Goal: Complete application form

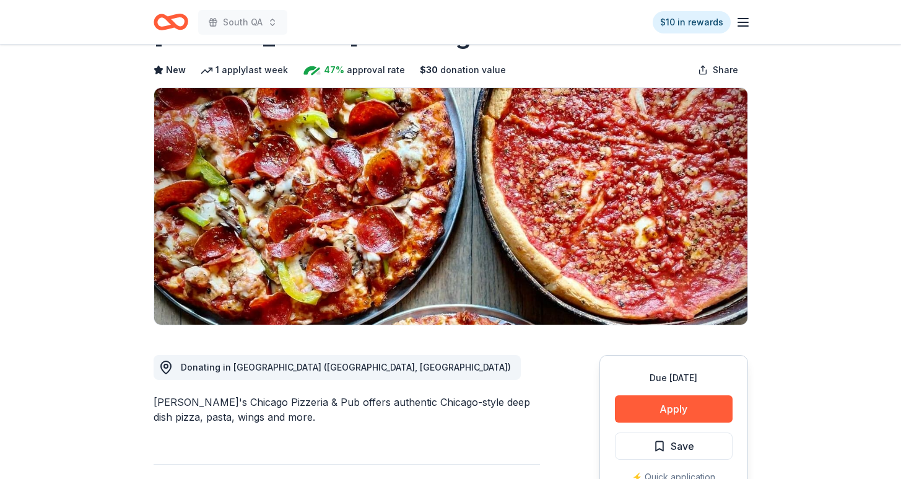
scroll to position [69, 0]
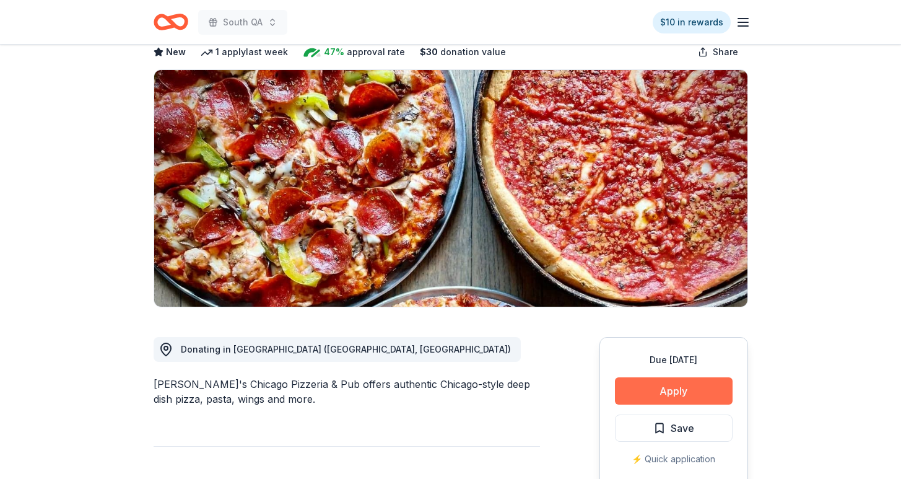
click at [672, 385] on button "Apply" at bounding box center [674, 390] width 118 height 27
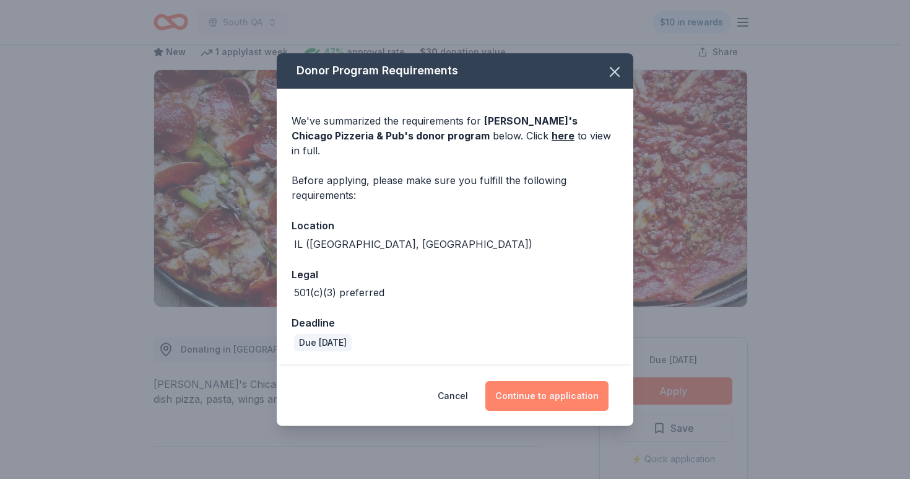
click at [529, 399] on button "Continue to application" at bounding box center [546, 396] width 123 height 30
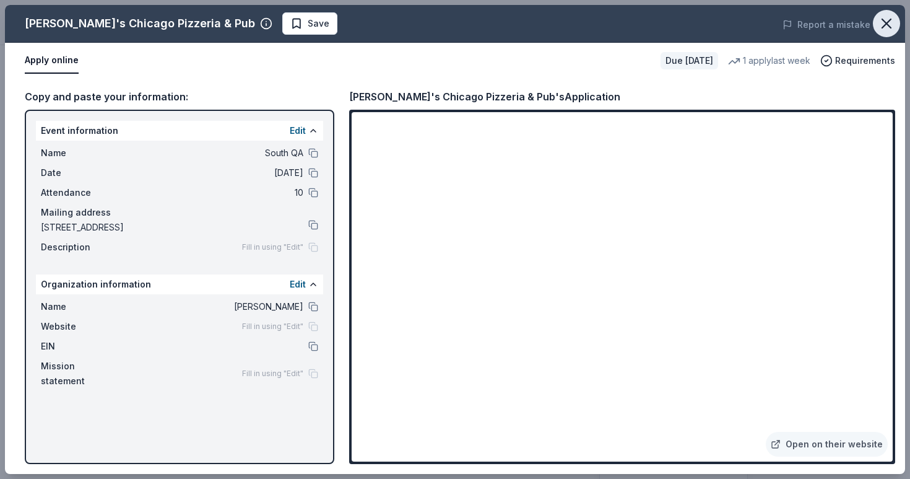
click at [890, 25] on icon "button" at bounding box center [886, 23] width 17 height 17
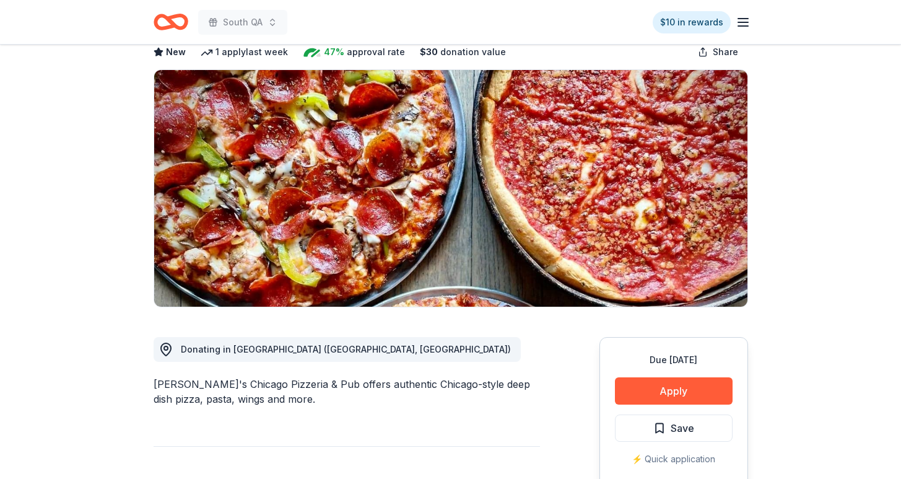
click at [178, 21] on icon "Home" at bounding box center [171, 21] width 35 height 29
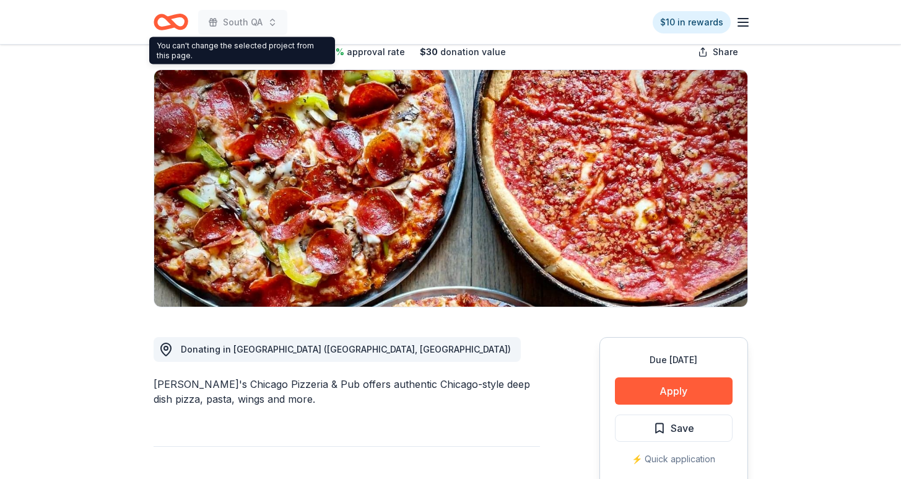
click at [176, 23] on icon "Home" at bounding box center [171, 21] width 35 height 29
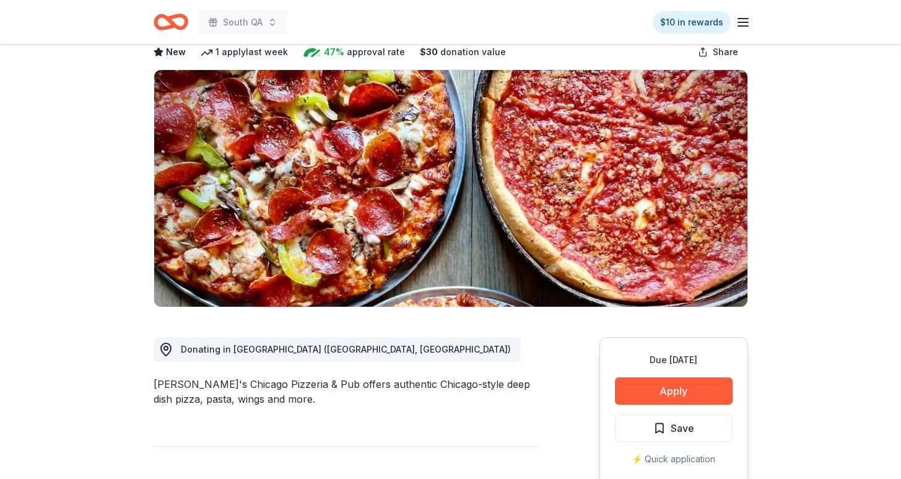
click at [176, 23] on icon "Home" at bounding box center [171, 21] width 35 height 29
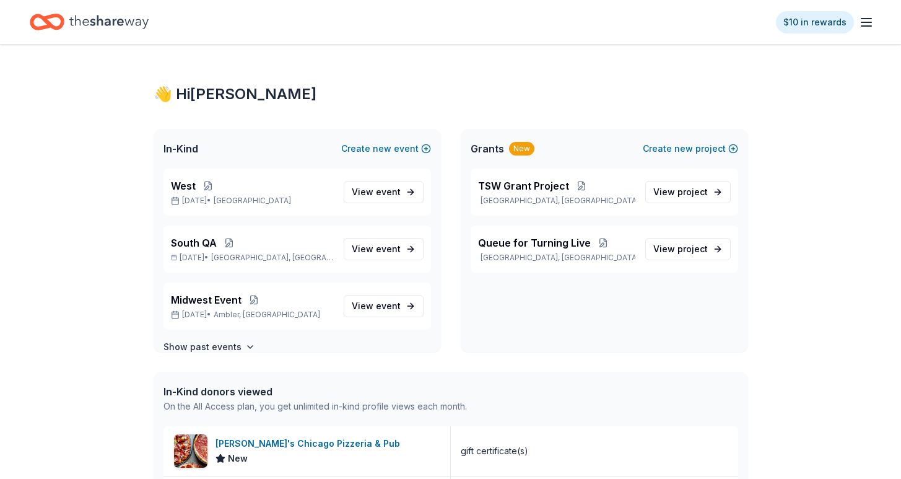
click at [27, 220] on div "👋 Hi [PERSON_NAME] In-Kind Create new event West [DATE] • [GEOGRAPHIC_DATA] Are…" at bounding box center [450, 465] width 901 height 840
click at [208, 189] on button at bounding box center [208, 186] width 25 height 10
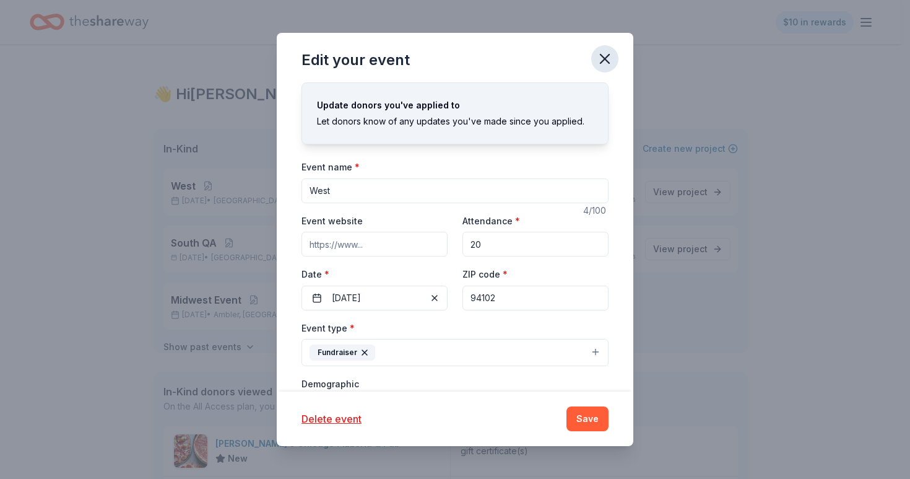
click at [605, 60] on icon "button" at bounding box center [604, 58] width 17 height 17
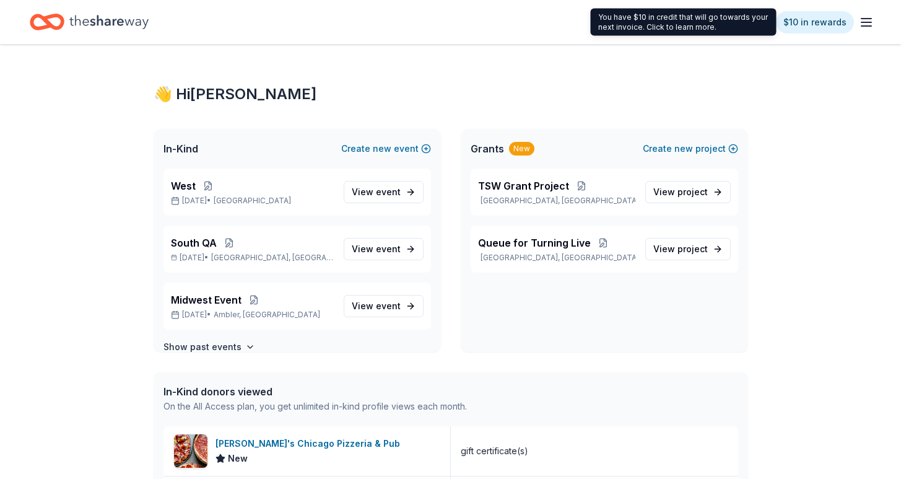
click at [864, 22] on line "button" at bounding box center [866, 22] width 10 height 0
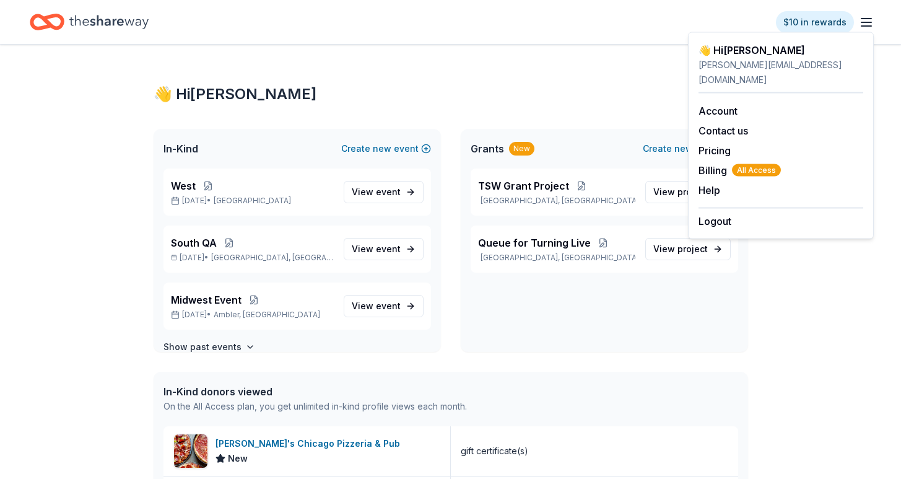
click at [15, 172] on div "👋 Hi [PERSON_NAME] In-Kind Create new event West [DATE] • [GEOGRAPHIC_DATA] Are…" at bounding box center [450, 465] width 901 height 840
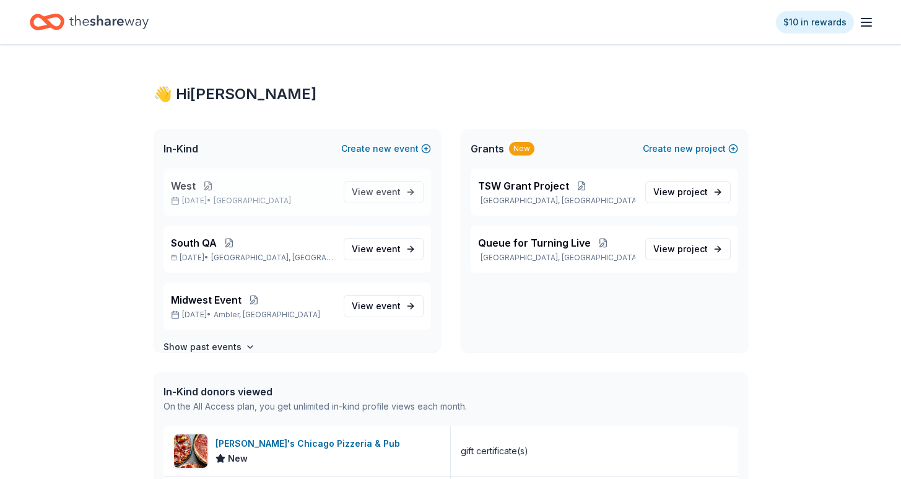
click at [202, 185] on button at bounding box center [208, 186] width 25 height 10
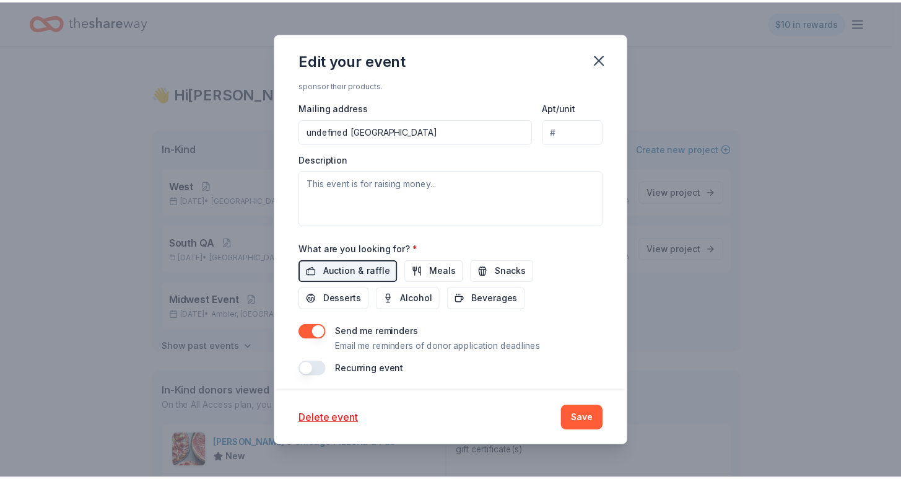
scroll to position [361, 0]
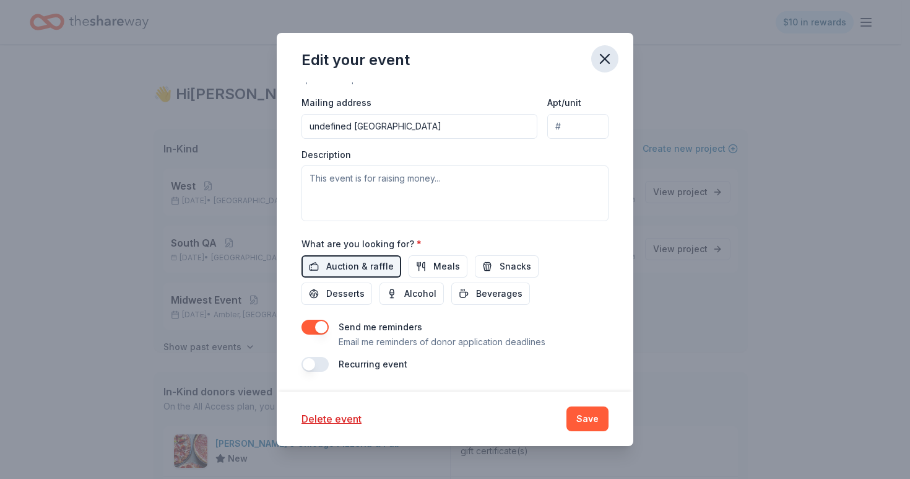
click at [612, 61] on icon "button" at bounding box center [604, 58] width 17 height 17
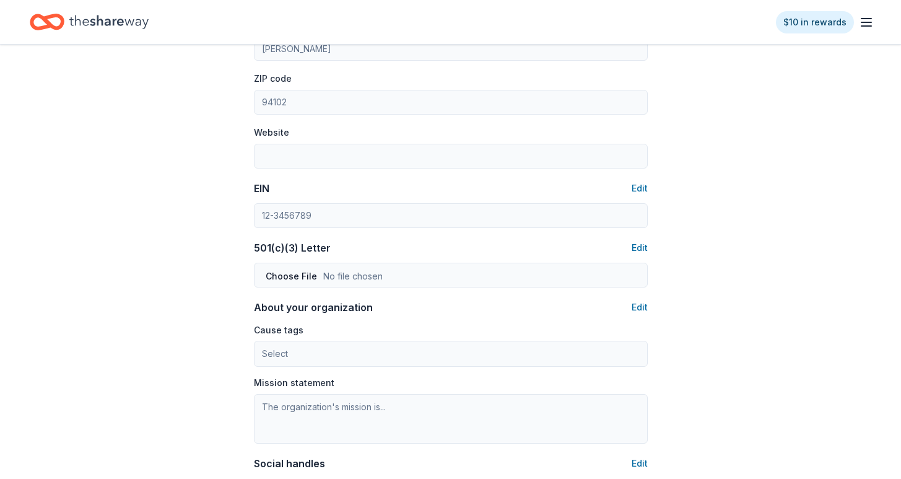
scroll to position [760, 0]
